Goal: Task Accomplishment & Management: Complete application form

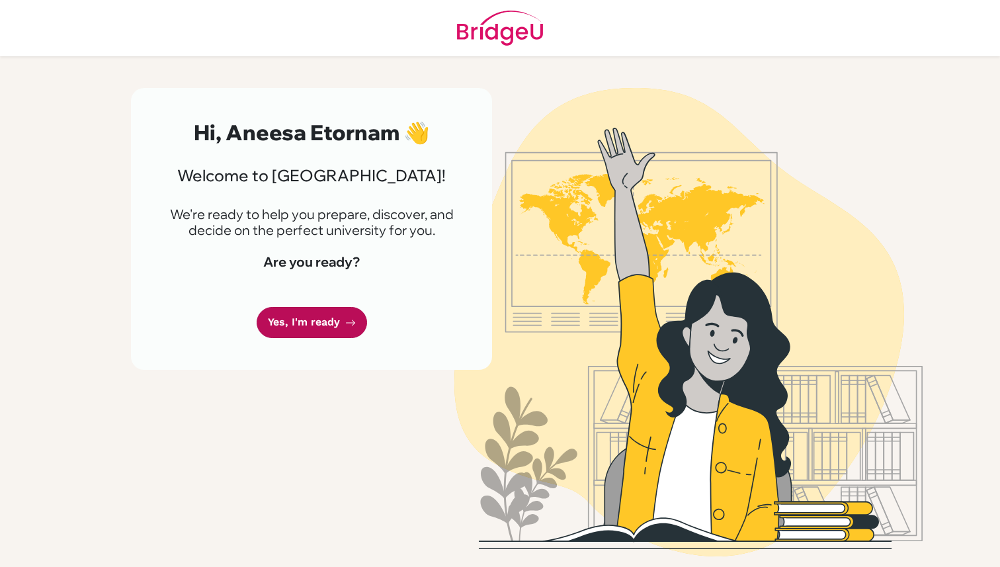
click at [319, 327] on link "Yes, I'm ready" at bounding box center [312, 322] width 110 height 31
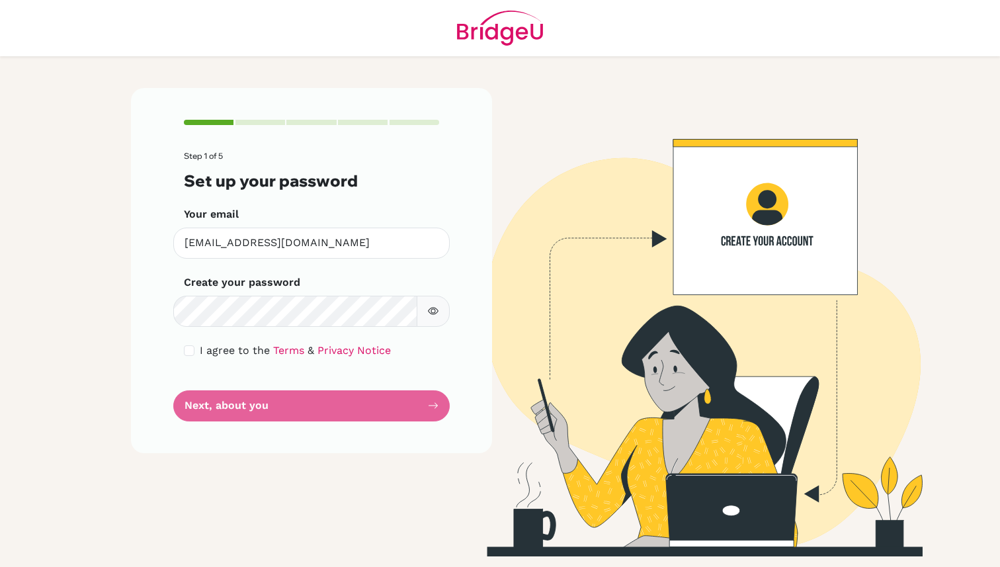
click at [200, 351] on span "I agree to the" at bounding box center [235, 350] width 70 height 13
click at [186, 351] on input "checkbox" at bounding box center [189, 350] width 11 height 11
checkbox input "true"
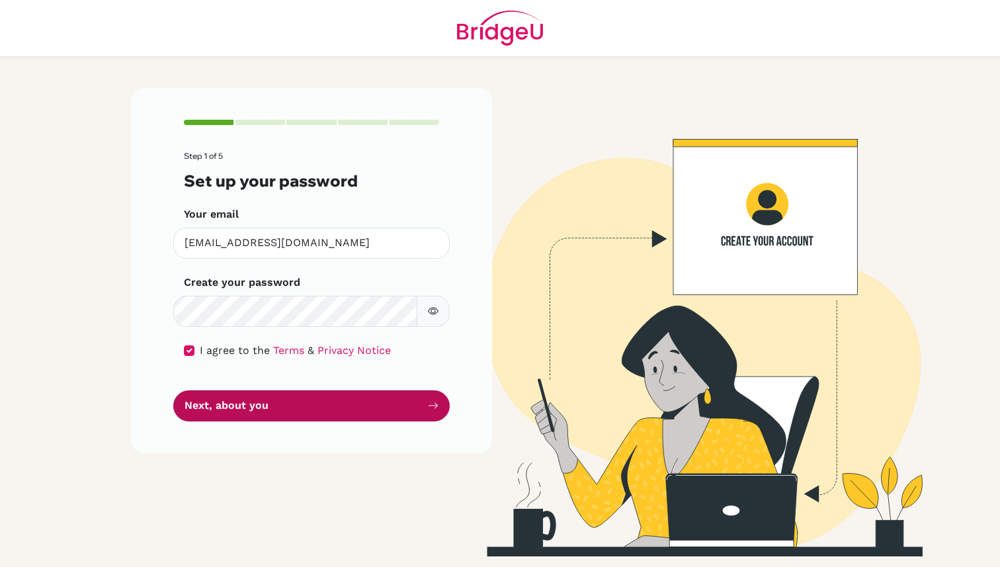
click at [249, 405] on button "Next, about you" at bounding box center [311, 405] width 276 height 31
